Goal: Information Seeking & Learning: Learn about a topic

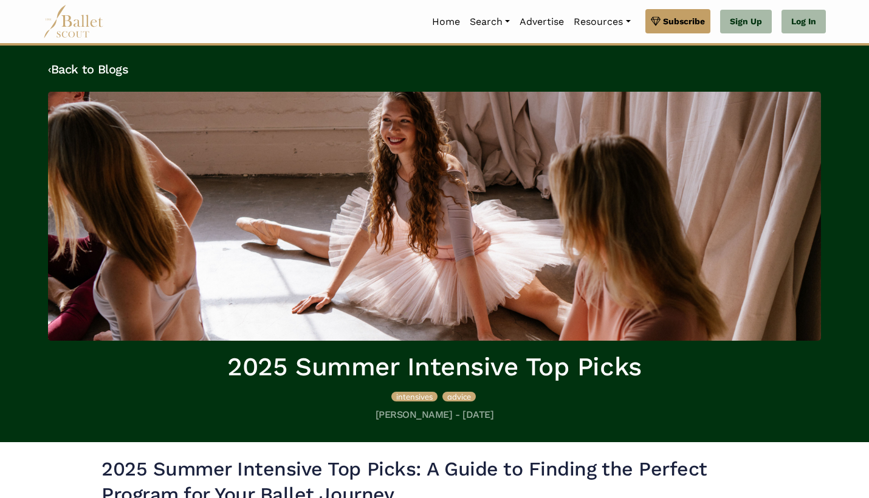
scroll to position [515, 0]
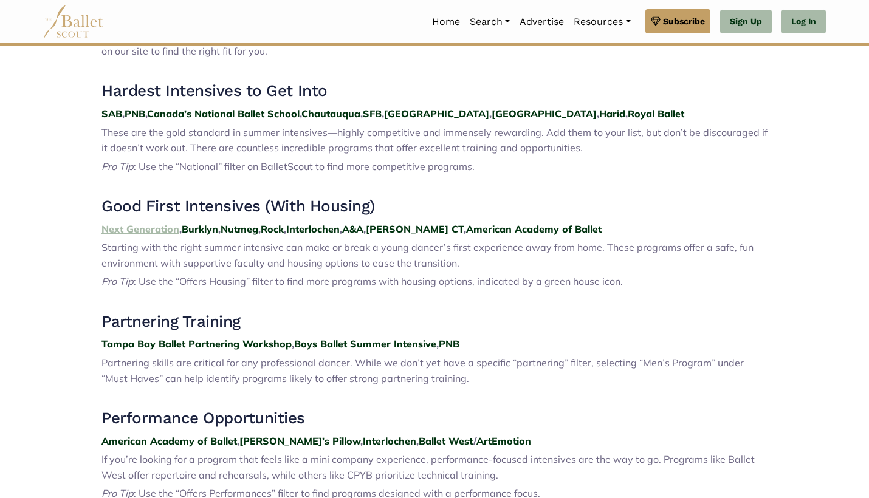
click at [115, 224] on strong "Next Generation" at bounding box center [141, 229] width 78 height 12
click at [201, 224] on strong "Burklyn" at bounding box center [200, 229] width 36 height 12
click at [249, 223] on strong "Nutmeg" at bounding box center [240, 229] width 38 height 12
click at [284, 223] on strong "Rock" at bounding box center [272, 229] width 23 height 12
click at [306, 223] on strong "Interlochen" at bounding box center [312, 229] width 53 height 12
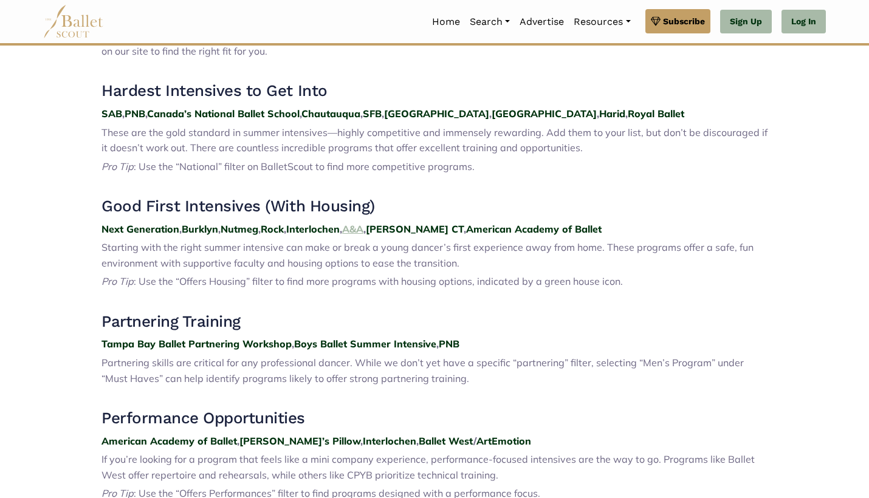
click at [362, 223] on strong "A&A" at bounding box center [352, 229] width 21 height 12
click at [402, 223] on strong "John Cranko CT" at bounding box center [415, 229] width 98 height 12
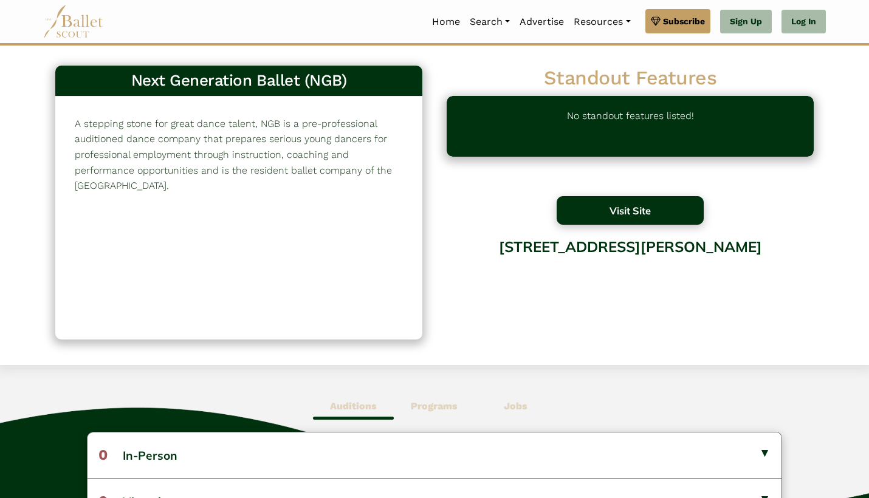
click at [607, 205] on button "Visit Site" at bounding box center [630, 210] width 147 height 29
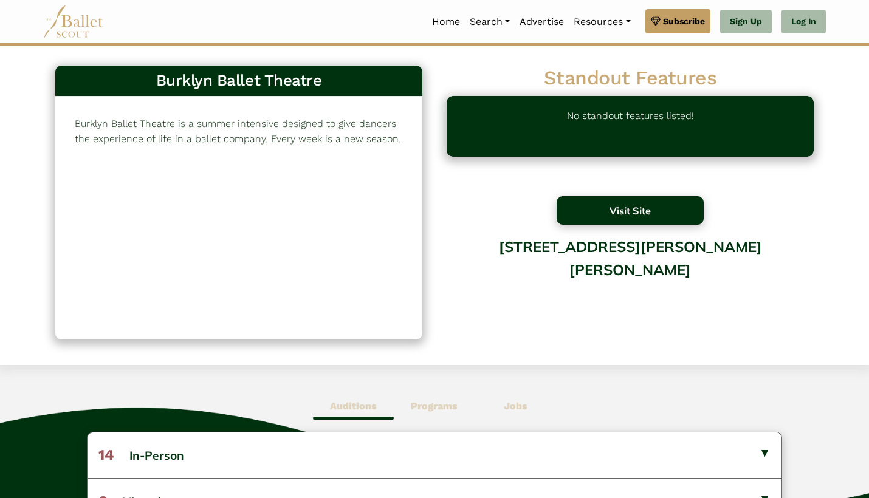
click at [585, 204] on button "Visit Site" at bounding box center [630, 210] width 147 height 29
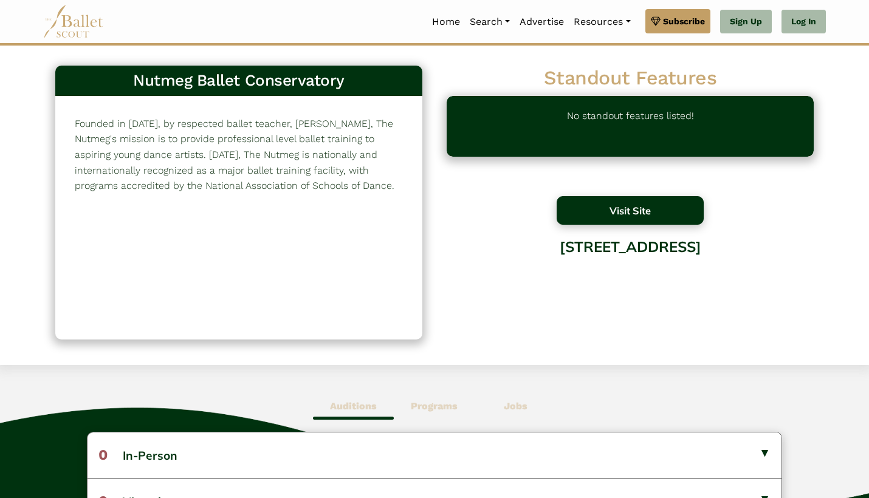
click at [577, 204] on button "Visit Site" at bounding box center [630, 210] width 147 height 29
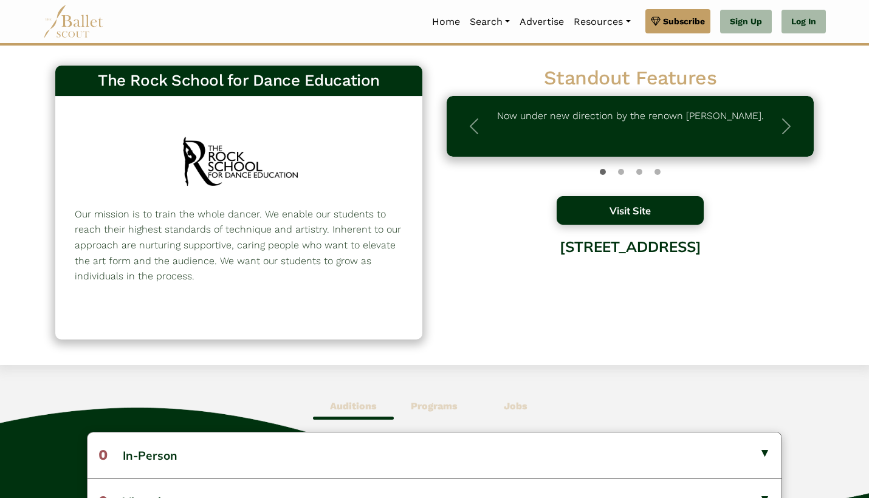
click at [588, 216] on button "Visit Site" at bounding box center [630, 210] width 147 height 29
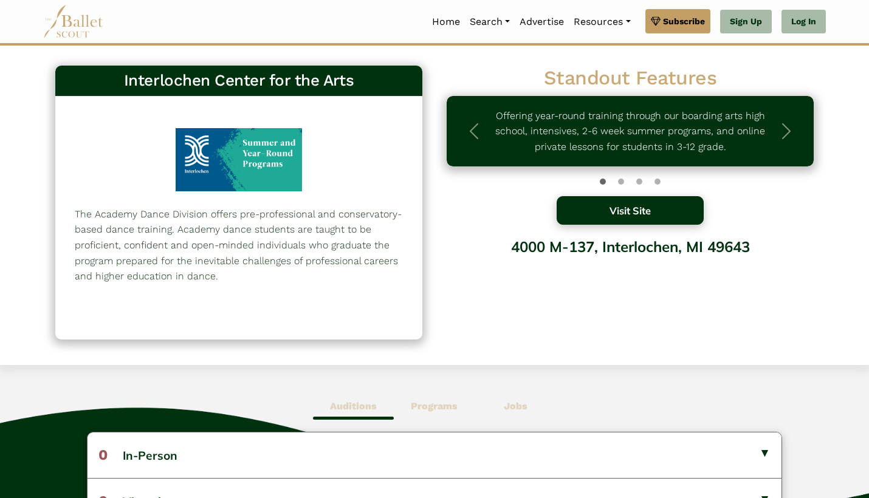
click at [633, 218] on button "Visit Site" at bounding box center [630, 210] width 147 height 29
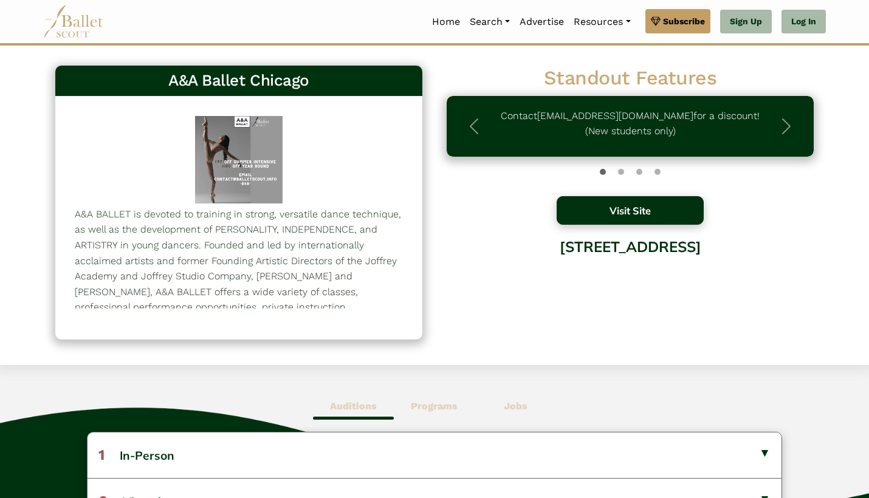
click at [587, 216] on button "Visit Site" at bounding box center [630, 210] width 147 height 29
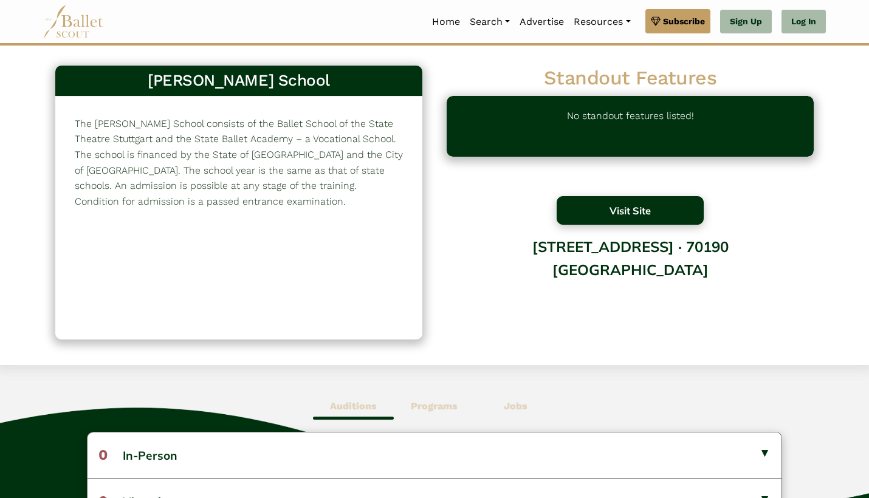
click at [618, 210] on button "Visit Site" at bounding box center [630, 210] width 147 height 29
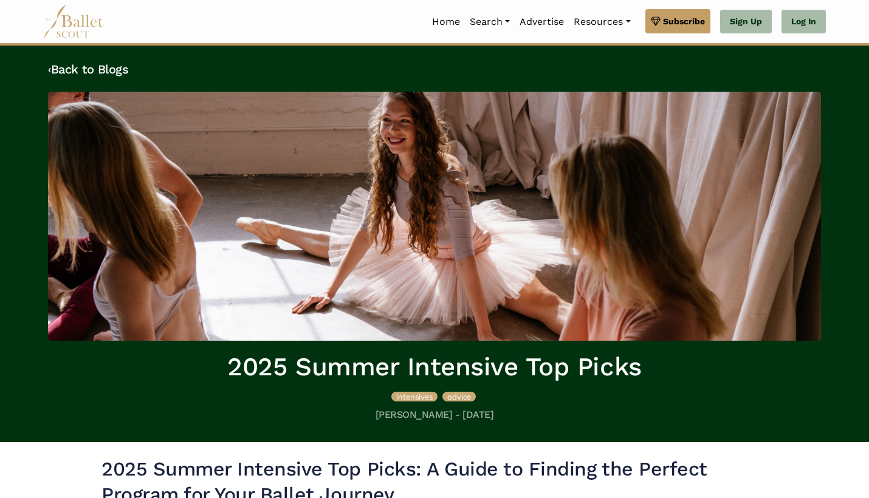
scroll to position [515, 0]
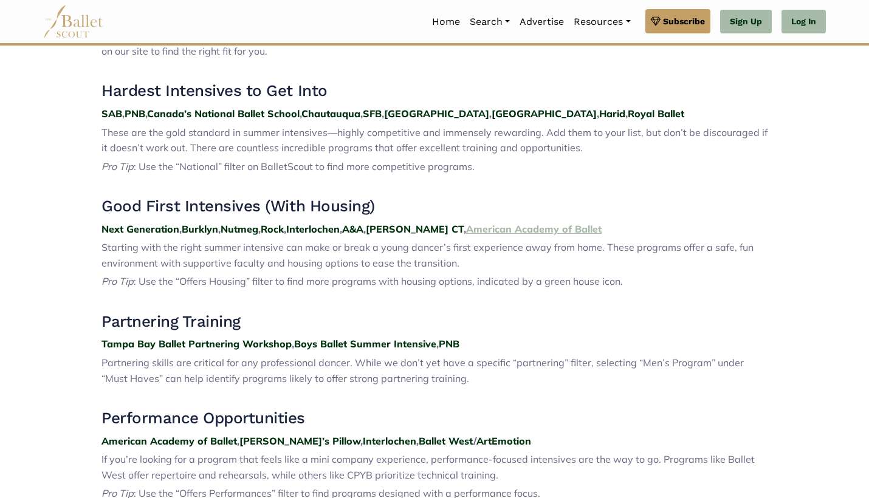
click at [552, 223] on strong "American Academy of Ballet" at bounding box center [534, 229] width 136 height 12
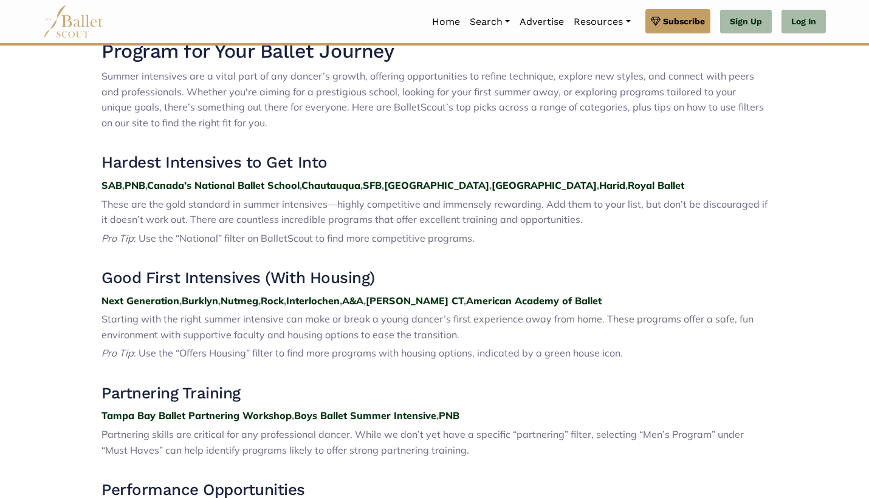
scroll to position [447, 0]
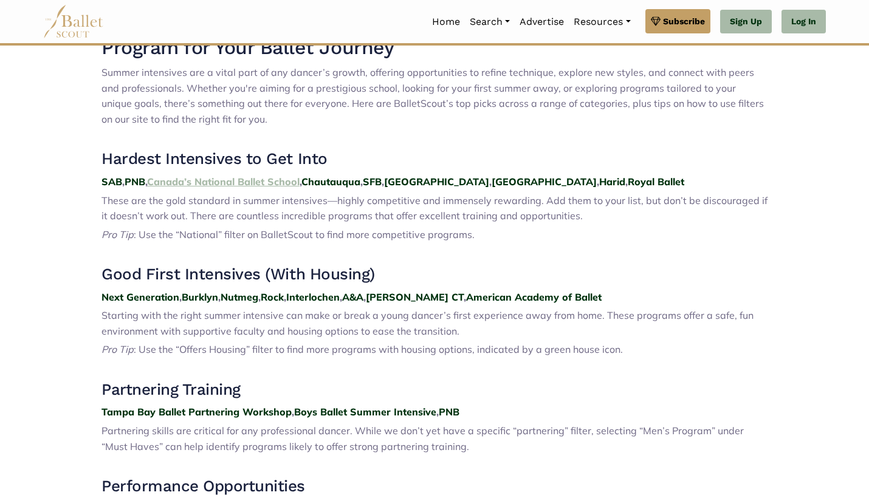
click at [211, 177] on strong "Canada’s National Ballet School" at bounding box center [223, 182] width 153 height 12
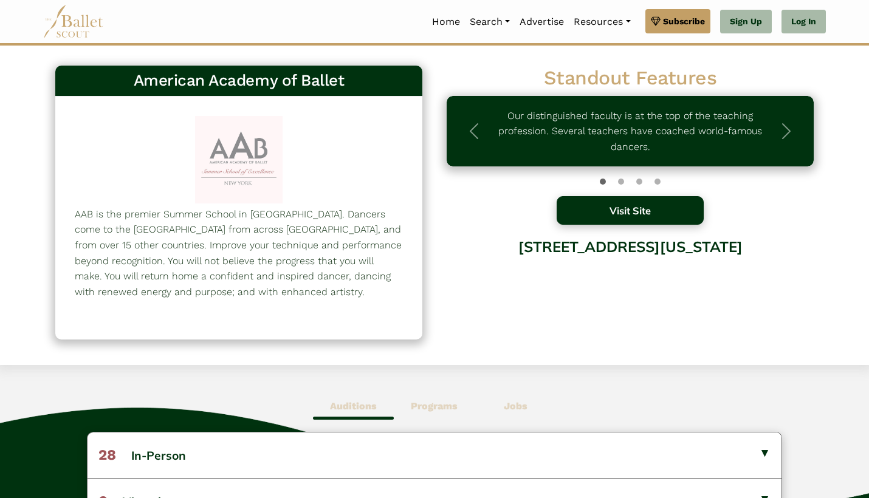
click at [600, 202] on button "Visit Site" at bounding box center [630, 210] width 147 height 29
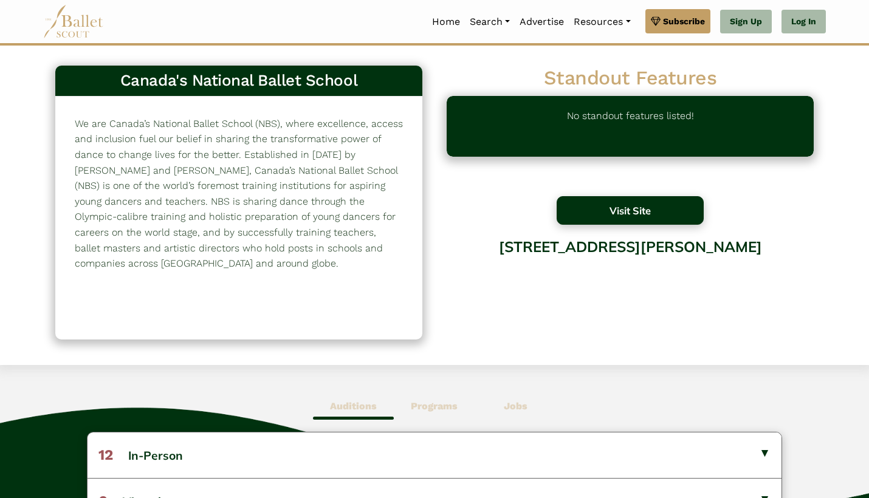
click at [630, 213] on button "Visit Site" at bounding box center [630, 210] width 147 height 29
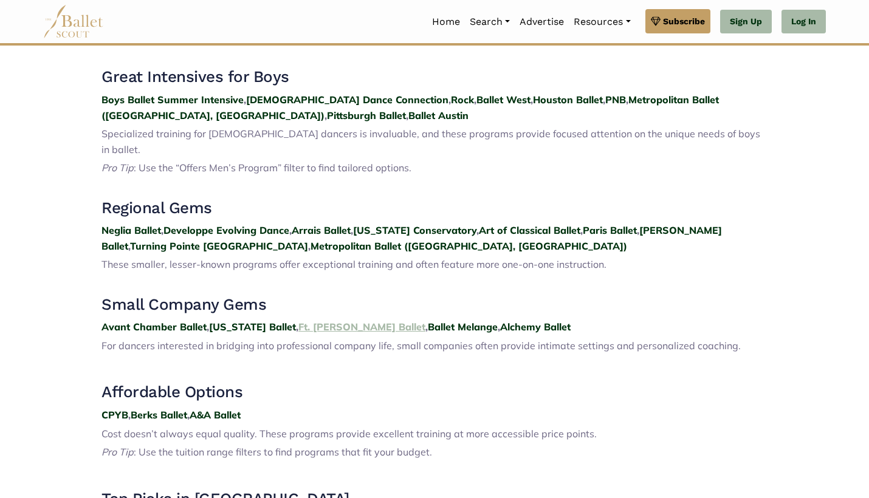
scroll to position [1207, 0]
